Goal: Task Accomplishment & Management: Manage account settings

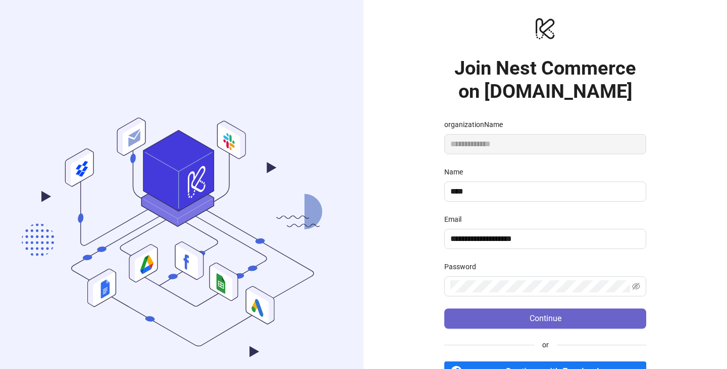
click at [538, 326] on button "Continue" at bounding box center [545, 319] width 202 height 20
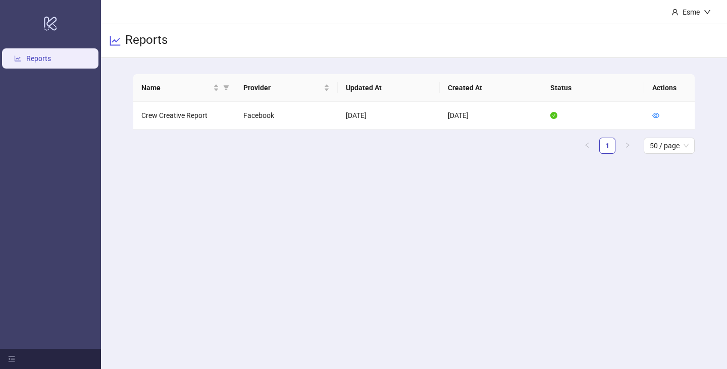
click at [228, 261] on main "Esme Reports Name Provider Updated At Created At Status Actions Crew Creative R…" at bounding box center [414, 184] width 626 height 369
click at [179, 120] on td "Crew Creative Report" at bounding box center [184, 116] width 102 height 28
click at [118, 40] on icon "line-chart" at bounding box center [115, 41] width 12 height 12
click at [150, 41] on h3 "Reports" at bounding box center [146, 40] width 42 height 17
click at [51, 63] on link "Reports" at bounding box center [38, 58] width 25 height 8
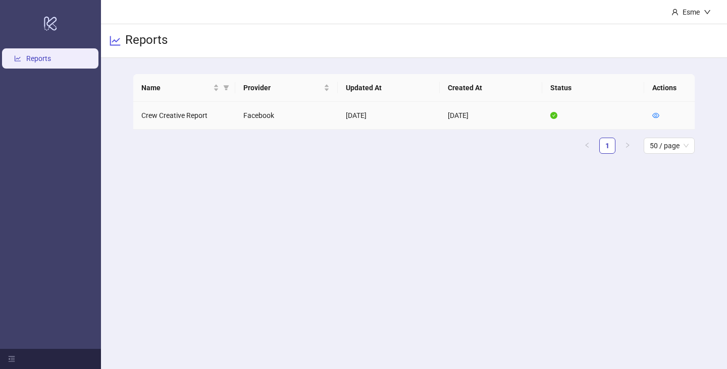
click at [198, 113] on td "Crew Creative Report" at bounding box center [184, 116] width 102 height 28
click at [116, 40] on icon "line-chart" at bounding box center [115, 41] width 12 height 12
click at [173, 118] on td "Crew Creative Report" at bounding box center [184, 116] width 102 height 28
click at [202, 118] on td "Crew Creative Report" at bounding box center [184, 116] width 102 height 28
click at [242, 118] on td "Facebook" at bounding box center [286, 116] width 102 height 28
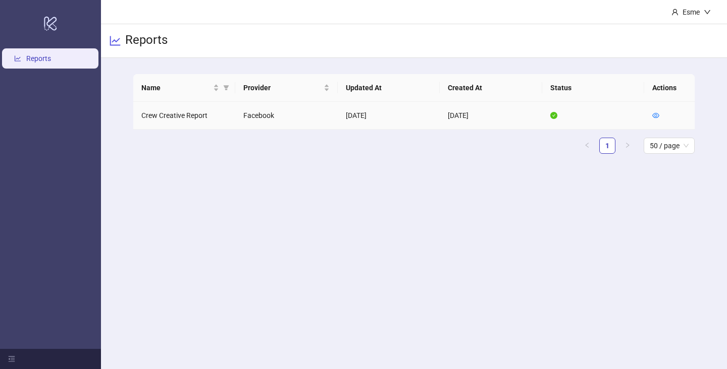
click at [349, 112] on td "[DATE]" at bounding box center [389, 116] width 102 height 28
click at [358, 97] on th "Updated At" at bounding box center [389, 88] width 102 height 28
click at [260, 117] on td "Facebook" at bounding box center [286, 116] width 102 height 28
click at [151, 42] on h3 "Reports" at bounding box center [146, 40] width 42 height 17
click at [9, 358] on icon "menu-fold" at bounding box center [11, 359] width 7 height 7
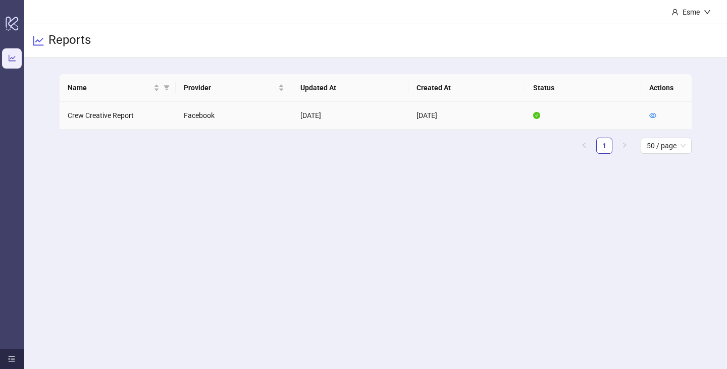
click at [114, 116] on td "Crew Creative Report" at bounding box center [118, 116] width 117 height 28
click at [201, 119] on td "Facebook" at bounding box center [234, 116] width 117 height 28
click at [275, 119] on td "Facebook" at bounding box center [234, 116] width 117 height 28
click at [419, 117] on td "[DATE]" at bounding box center [466, 116] width 117 height 28
click at [15, 27] on icon "logo/logo-mobile" at bounding box center [12, 23] width 14 height 24
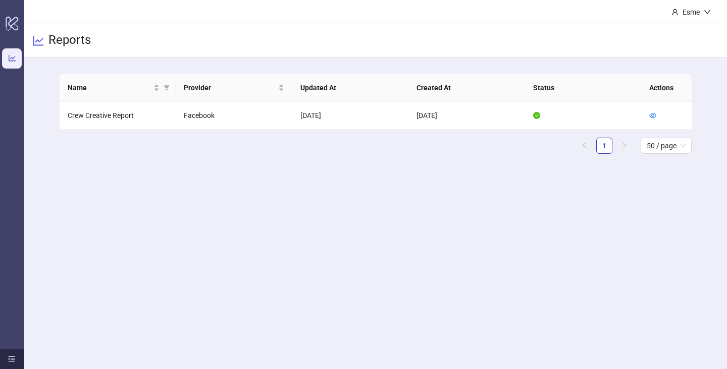
click at [21, 55] on link "Reports" at bounding box center [33, 58] width 25 height 8
click at [59, 47] on h3 "Reports" at bounding box center [69, 40] width 42 height 17
click at [40, 44] on icon "line-chart" at bounding box center [38, 41] width 11 height 10
click at [671, 11] on icon "user" at bounding box center [674, 12] width 7 height 7
click at [12, 24] on icon "logo/logo-mobile" at bounding box center [12, 23] width 14 height 24
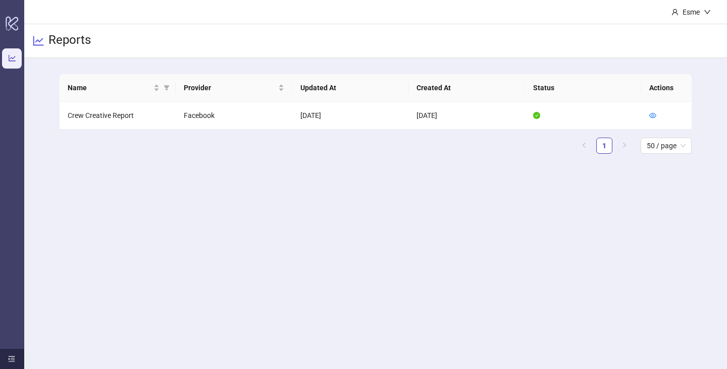
click at [21, 54] on link "Reports" at bounding box center [33, 58] width 25 height 8
click at [120, 114] on td "Crew Creative Report" at bounding box center [118, 116] width 117 height 28
click at [181, 108] on td "Facebook" at bounding box center [234, 116] width 117 height 28
click at [317, 103] on td "[DATE]" at bounding box center [350, 116] width 117 height 28
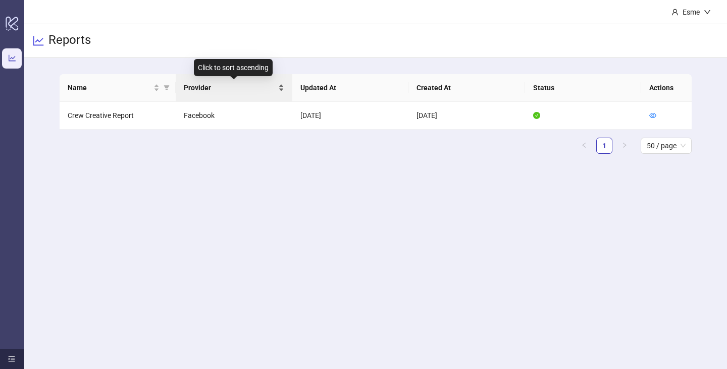
click at [282, 89] on div "Provider" at bounding box center [234, 87] width 100 height 11
click at [373, 173] on main "Name Provider Updated At Created At Status Actions Crew Creative Report Faceboo…" at bounding box center [375, 118] width 648 height 120
click at [540, 117] on td at bounding box center [583, 116] width 117 height 28
click at [75, 43] on h3 "Reports" at bounding box center [69, 40] width 42 height 17
click at [123, 120] on td "Crew Creative Report" at bounding box center [118, 116] width 117 height 28
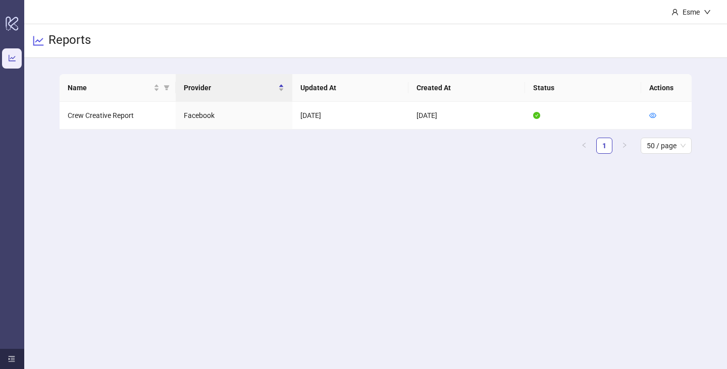
click at [34, 38] on icon "line-chart" at bounding box center [38, 41] width 12 height 12
click at [21, 60] on link "Reports" at bounding box center [33, 58] width 25 height 8
click at [40, 61] on div "Name Provider Updated At Created At Status Actions Crew Creative Report Faceboo…" at bounding box center [375, 118] width 702 height 120
click at [430, 117] on td "[DATE]" at bounding box center [466, 116] width 117 height 28
click at [322, 116] on td "[DATE]" at bounding box center [350, 116] width 117 height 28
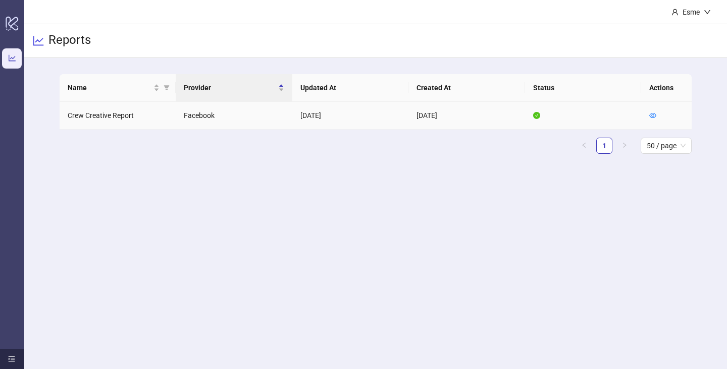
click at [180, 117] on td "Facebook" at bounding box center [234, 116] width 117 height 28
click at [261, 66] on main "Name Provider Updated At Created At Status Actions Crew Creative Report Faceboo…" at bounding box center [375, 118] width 648 height 120
click at [238, 152] on ul "1 50 / page" at bounding box center [376, 146] width 632 height 16
click at [129, 114] on td "Crew Creative Report" at bounding box center [118, 116] width 117 height 28
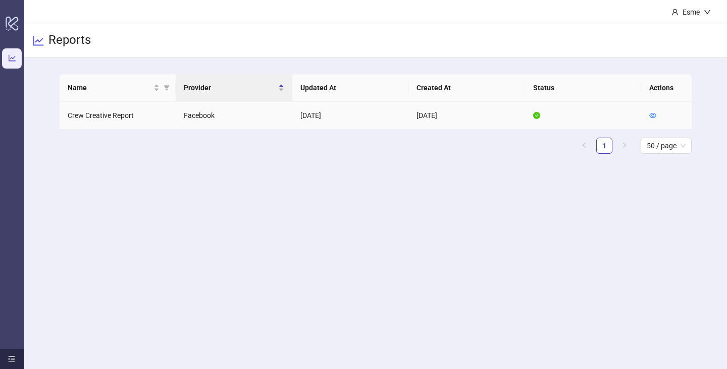
click at [129, 114] on td "Crew Creative Report" at bounding box center [118, 116] width 117 height 28
click at [12, 359] on icon "menu-unfold" at bounding box center [11, 359] width 7 height 7
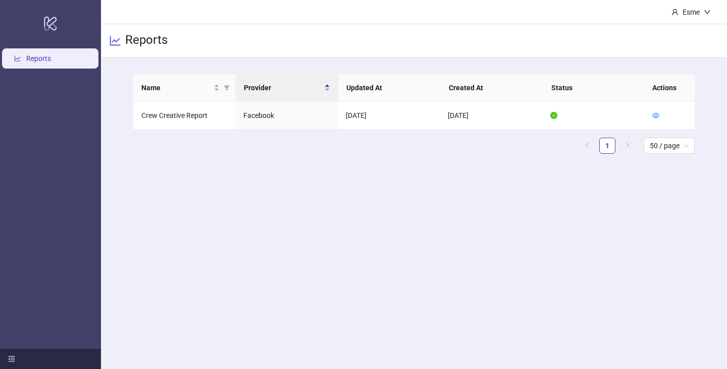
click at [42, 71] on ul "Reports" at bounding box center [50, 197] width 101 height 303
click at [41, 61] on link "Reports" at bounding box center [38, 58] width 25 height 8
click at [149, 108] on td "Crew Creative Report" at bounding box center [184, 116] width 102 height 28
click at [168, 118] on td "Crew Creative Report" at bounding box center [184, 116] width 102 height 28
click at [274, 119] on td "Facebook" at bounding box center [286, 116] width 102 height 28
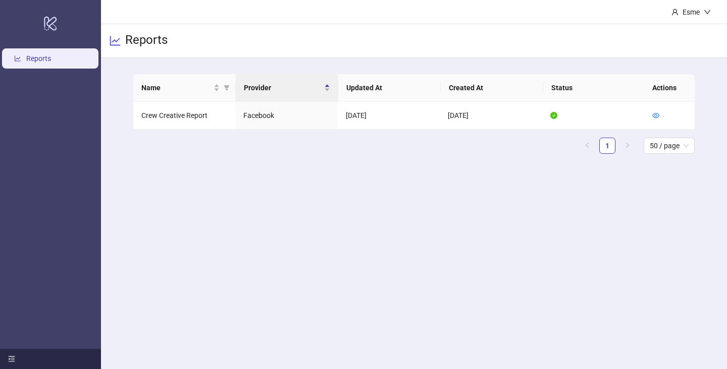
click at [280, 189] on main "Esme Reports Name Provider Updated At Created At Status Actions Crew Creative R…" at bounding box center [414, 184] width 626 height 369
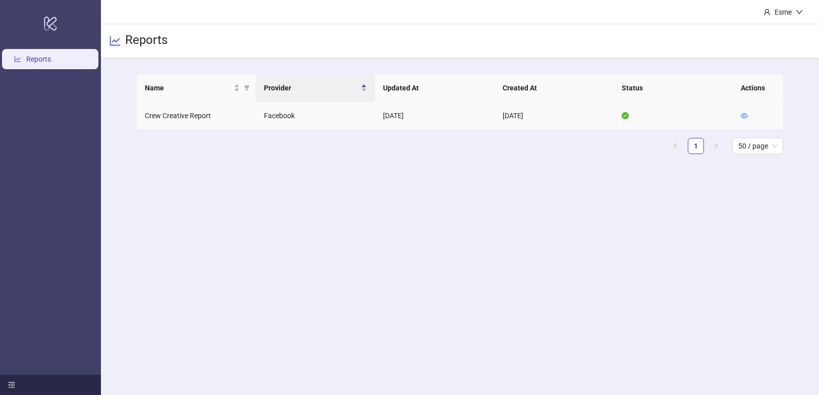
click at [193, 116] on td "Crew Creative Report" at bounding box center [196, 116] width 119 height 28
click at [202, 119] on td "Crew Creative Report" at bounding box center [196, 116] width 119 height 28
click at [206, 119] on td "Crew Creative Report" at bounding box center [196, 116] width 119 height 28
click at [392, 114] on td "[DATE]" at bounding box center [434, 116] width 119 height 28
click at [726, 146] on span "50 / page" at bounding box center [757, 145] width 39 height 15
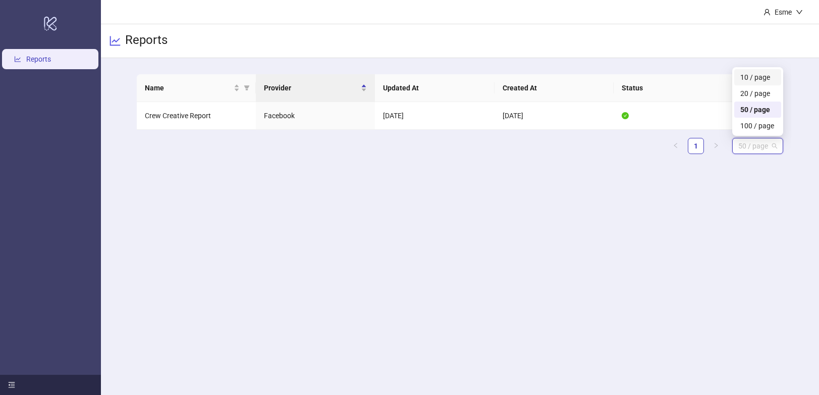
click at [726, 75] on div "10 / page" at bounding box center [757, 77] width 35 height 11
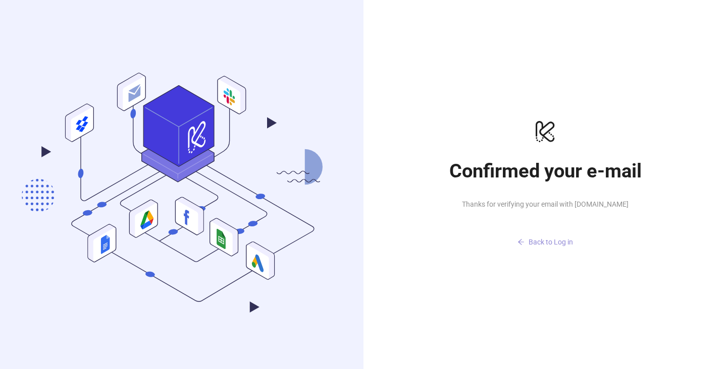
click at [542, 244] on span "Back to Log in" at bounding box center [550, 242] width 44 height 8
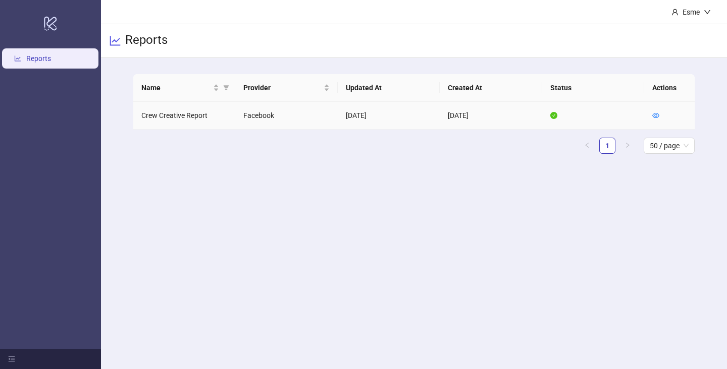
click at [264, 114] on td "Facebook" at bounding box center [286, 116] width 102 height 28
click at [481, 111] on td "[DATE]" at bounding box center [490, 116] width 102 height 28
click at [701, 9] on div "Esme" at bounding box center [690, 12] width 25 height 11
click at [624, 175] on main "Name Provider Updated At Created At Status Actions Crew Creative Report Faceboo…" at bounding box center [414, 118] width 578 height 120
click at [467, 121] on td "[DATE]" at bounding box center [490, 116] width 102 height 28
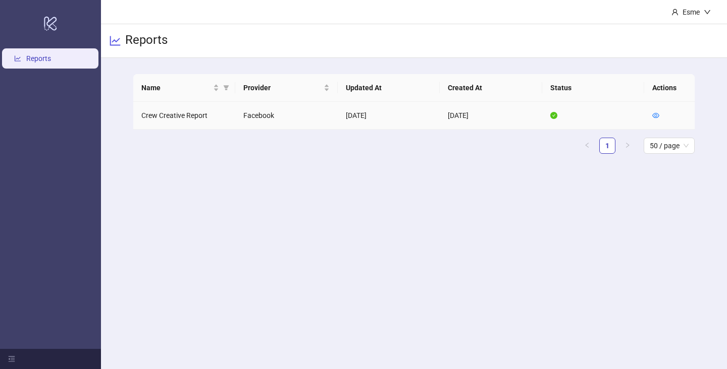
click at [365, 119] on td "[DATE]" at bounding box center [389, 116] width 102 height 28
click at [51, 60] on link "Reports" at bounding box center [38, 58] width 25 height 8
